Goal: Task Accomplishment & Management: Complete application form

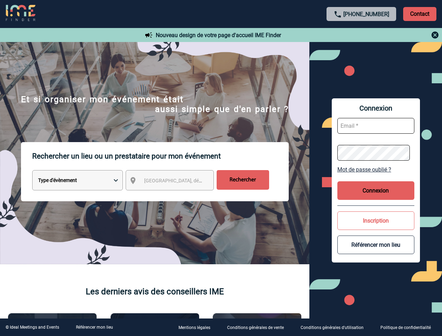
click at [221, 168] on p "Rechercher un lieu ou un prestataire pour mon événement" at bounding box center [160, 156] width 257 height 28
click at [420, 14] on p "Contact" at bounding box center [419, 14] width 33 height 14
click at [362, 35] on div at bounding box center [362, 35] width 156 height 8
click at [176, 154] on div at bounding box center [101, 77] width 202 height 154
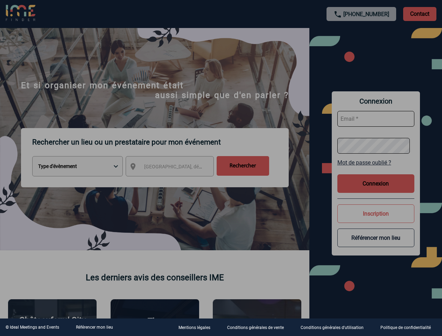
click at [376, 169] on div at bounding box center [221, 168] width 442 height 336
click at [376, 190] on div at bounding box center [221, 168] width 442 height 336
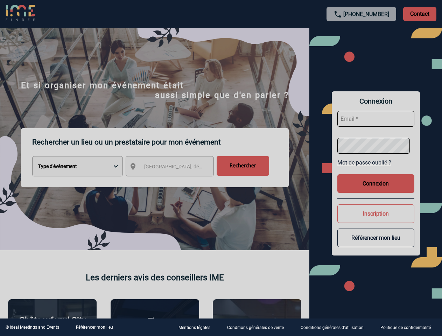
click at [376, 221] on div at bounding box center [221, 168] width 442 height 336
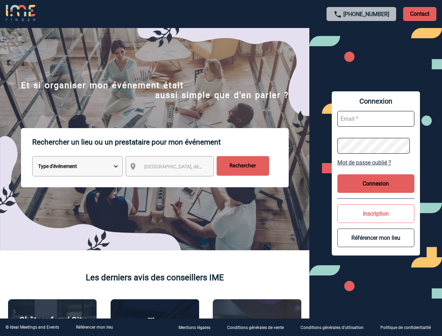
click at [376, 245] on button "Référencer mon lieu" at bounding box center [375, 238] width 77 height 19
click at [94, 327] on link "Référencer mon lieu" at bounding box center [94, 327] width 37 height 5
